Goal: Task Accomplishment & Management: Manage account settings

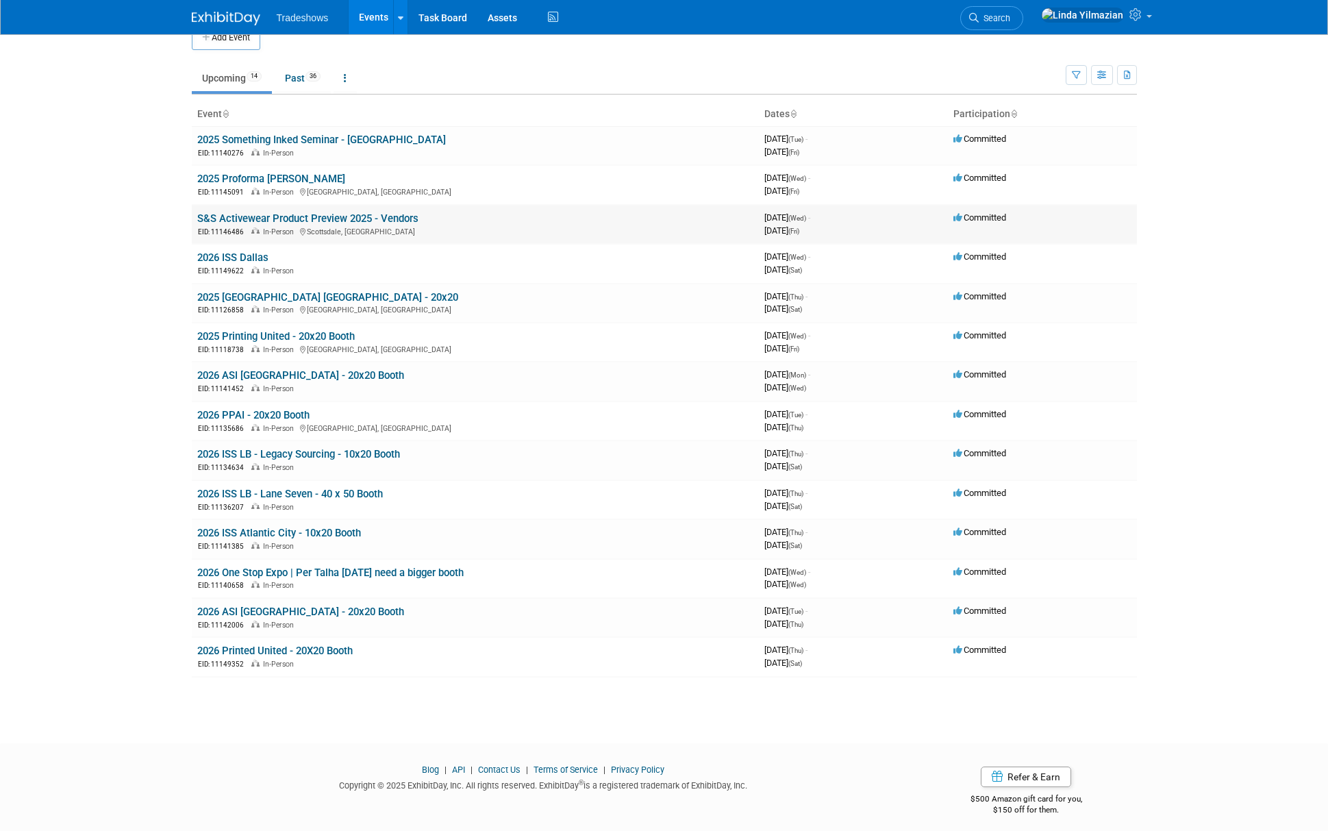
click at [281, 216] on link "S&S Activewear Product Preview 2025 - Vendors" at bounding box center [307, 218] width 221 height 12
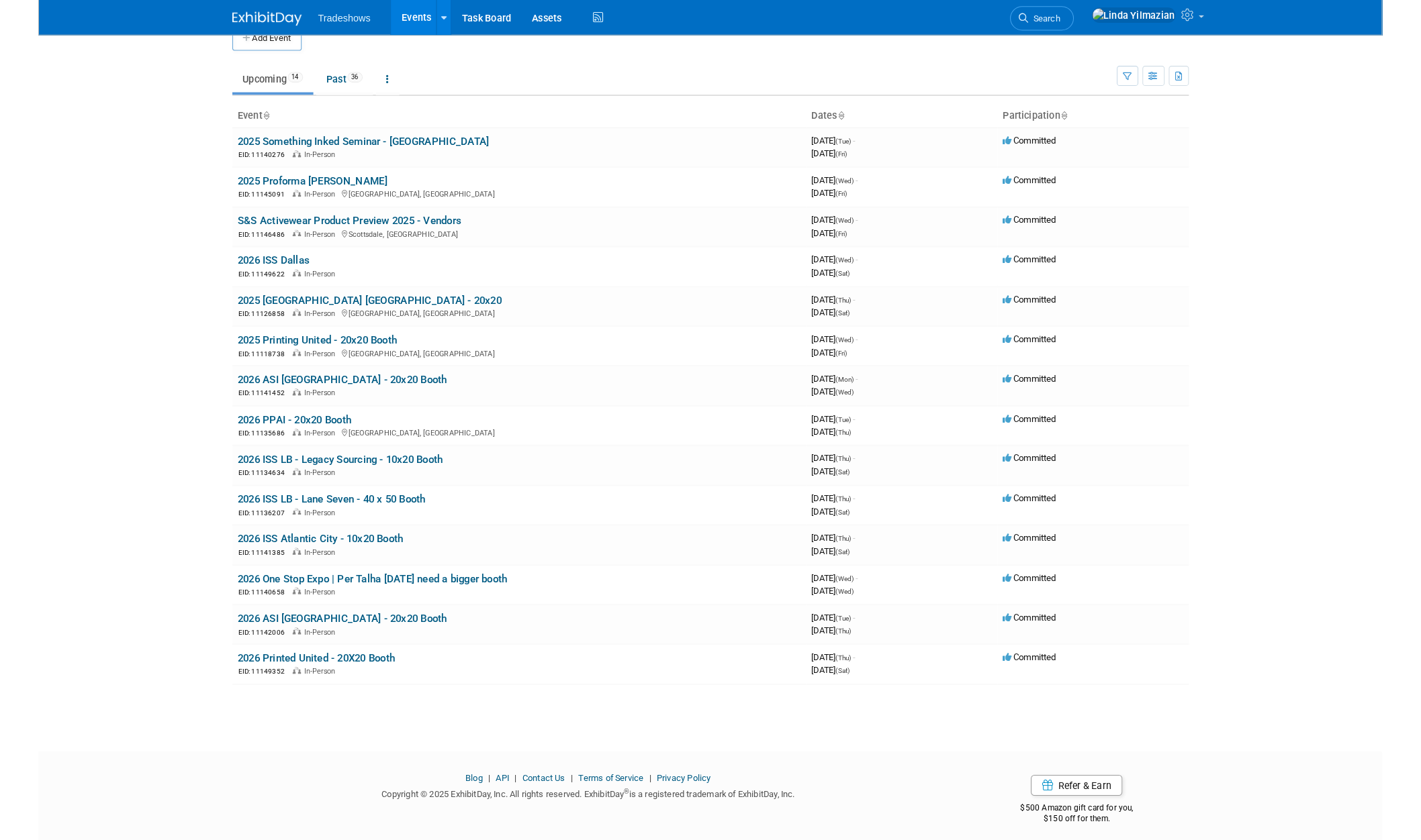
scroll to position [4, 0]
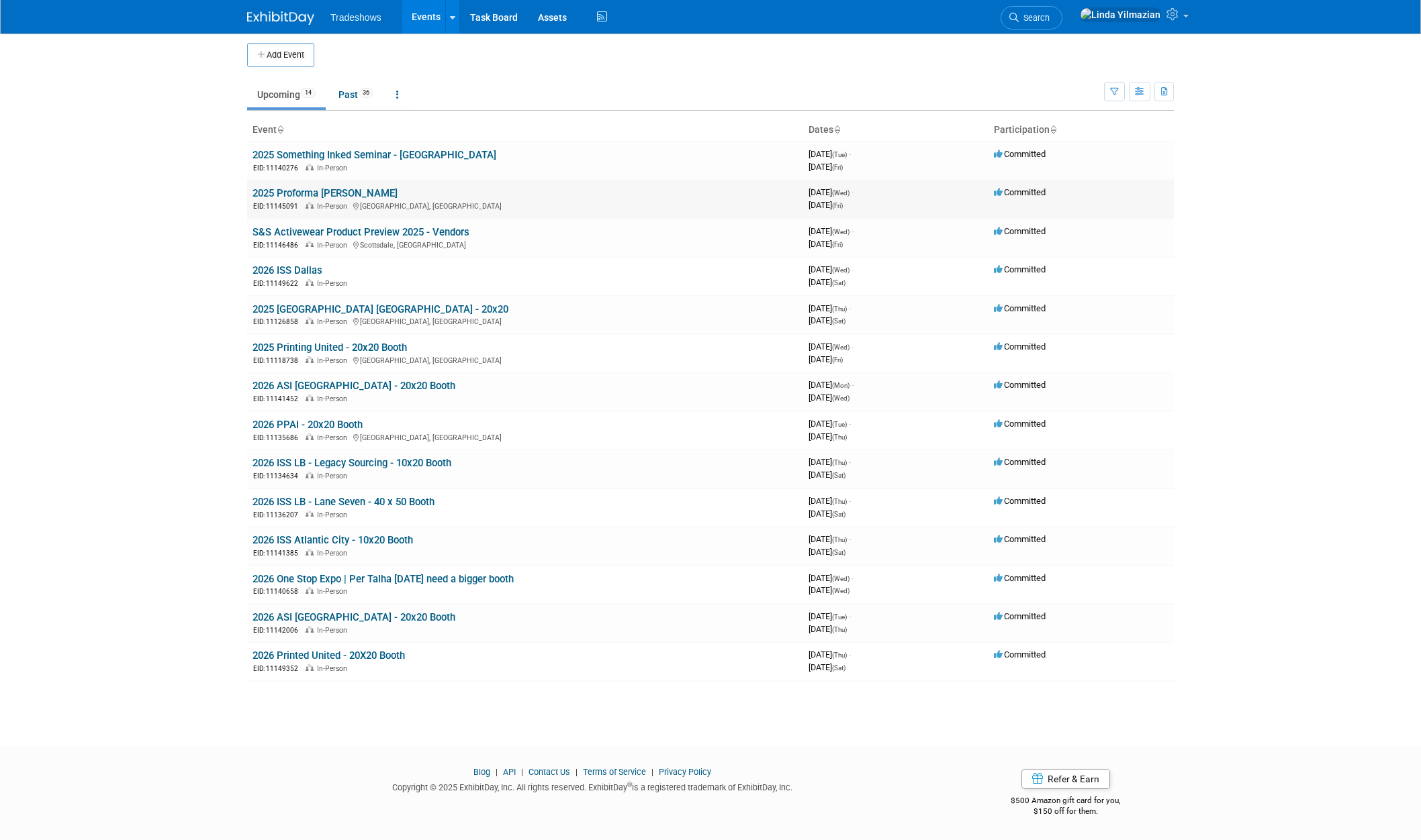
click at [295, 196] on link "2025 Proforma [PERSON_NAME]" at bounding box center [325, 193] width 145 height 12
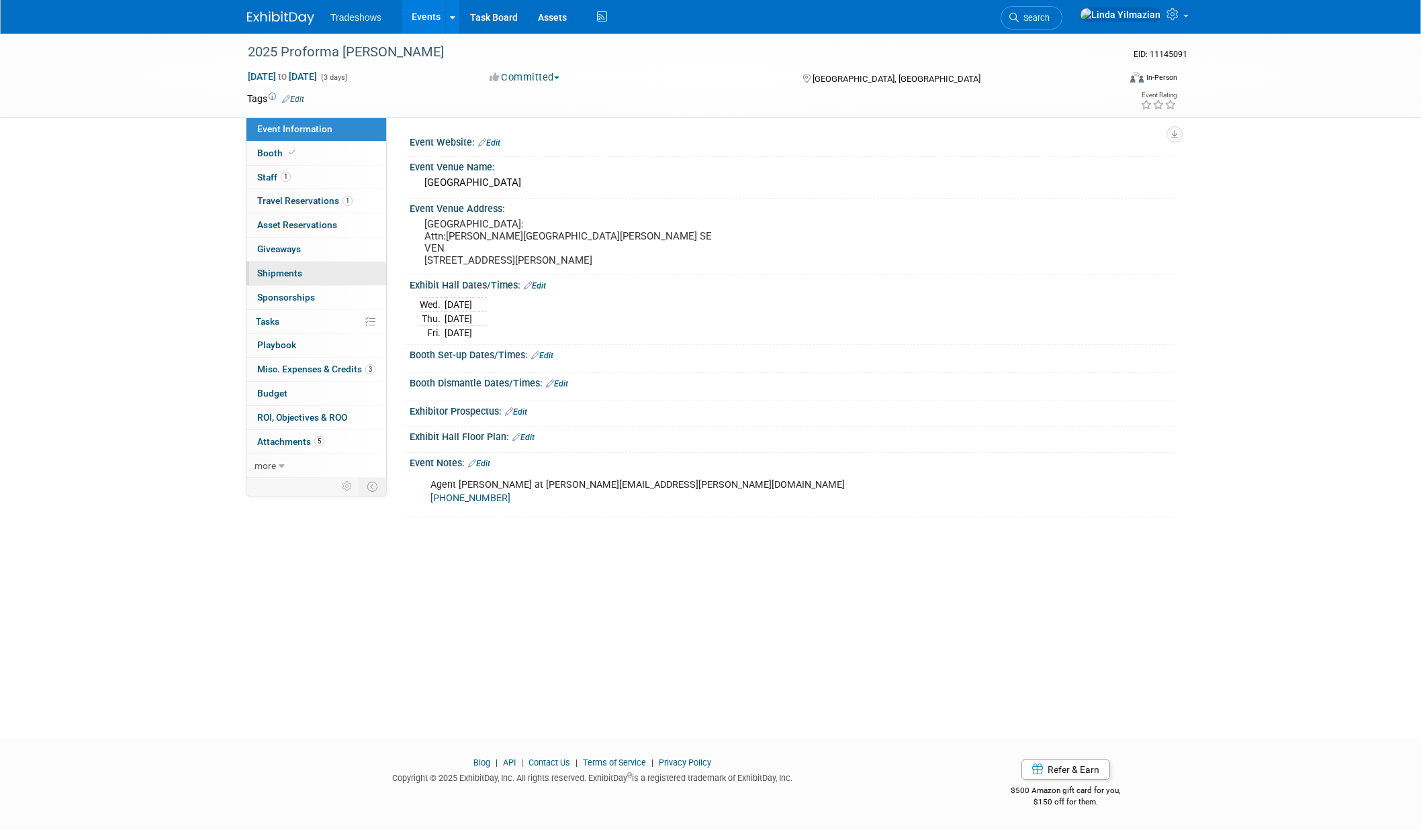
click at [276, 274] on span "Shipments 0" at bounding box center [279, 272] width 45 height 11
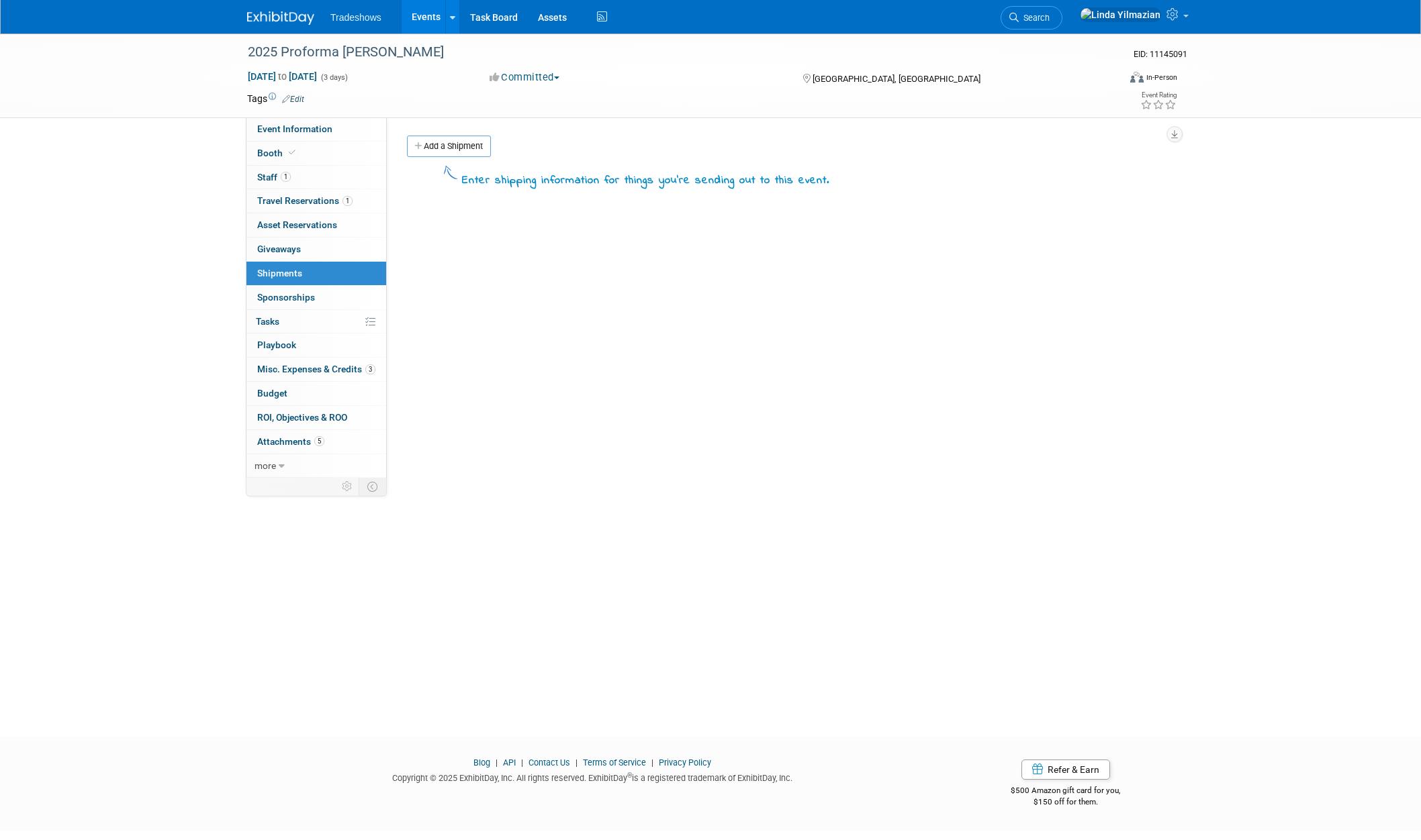
click at [421, 16] on link "Events" at bounding box center [426, 17] width 49 height 33
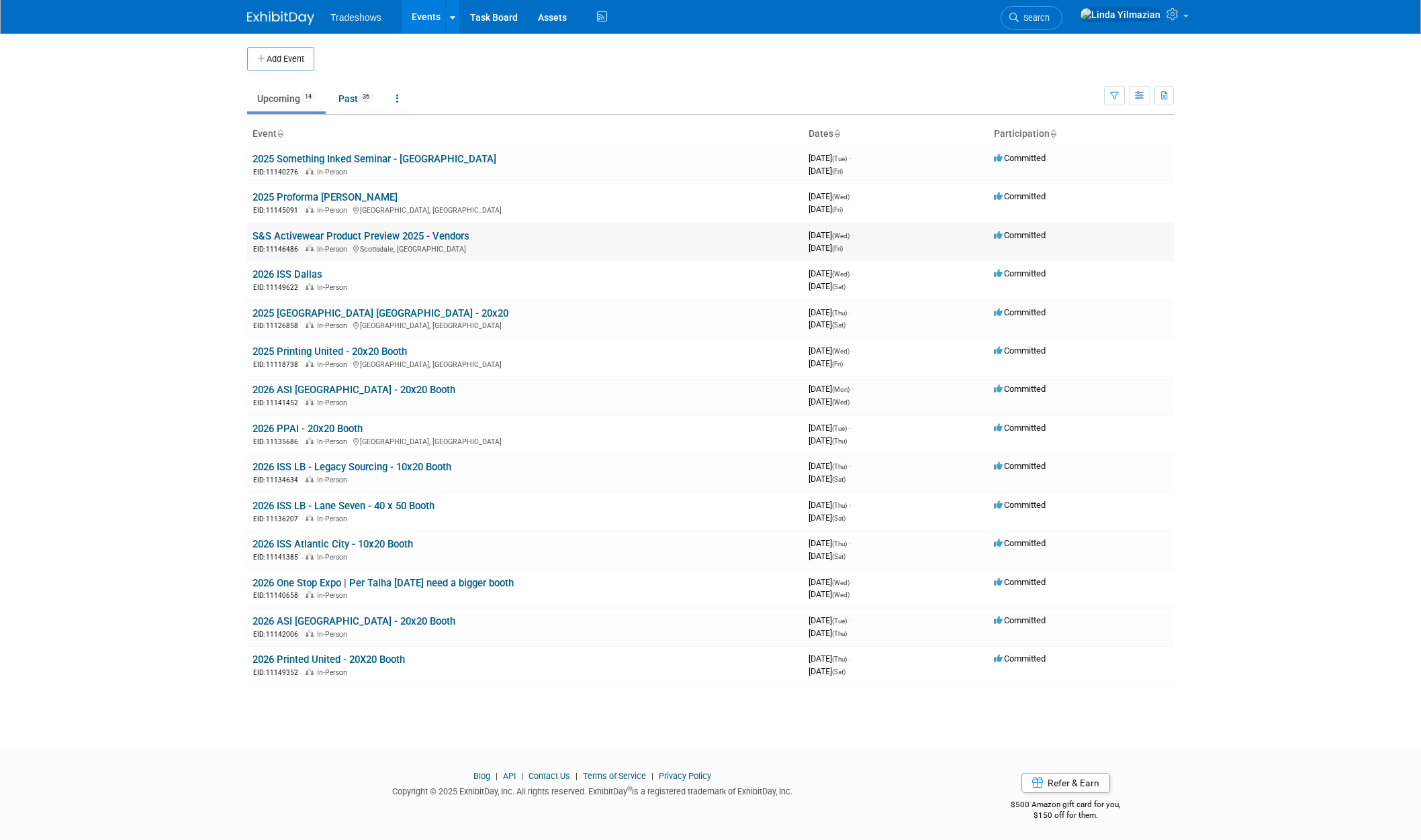
click at [309, 231] on link "S&S Activewear Product Preview 2025 - Vendors" at bounding box center [360, 236] width 217 height 12
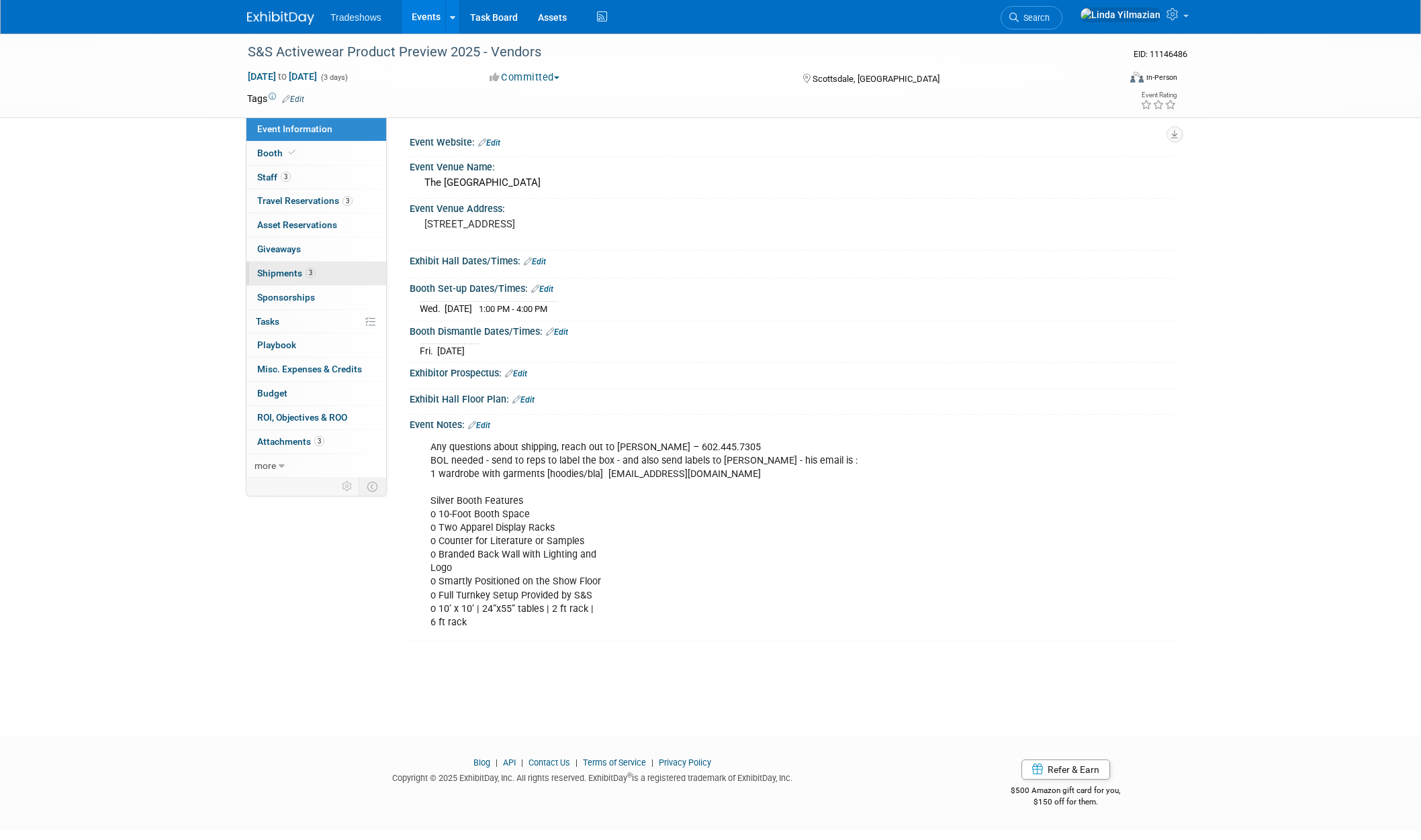
click at [282, 266] on link "3 Shipments 3" at bounding box center [316, 273] width 139 height 24
